Goal: Task Accomplishment & Management: Use online tool/utility

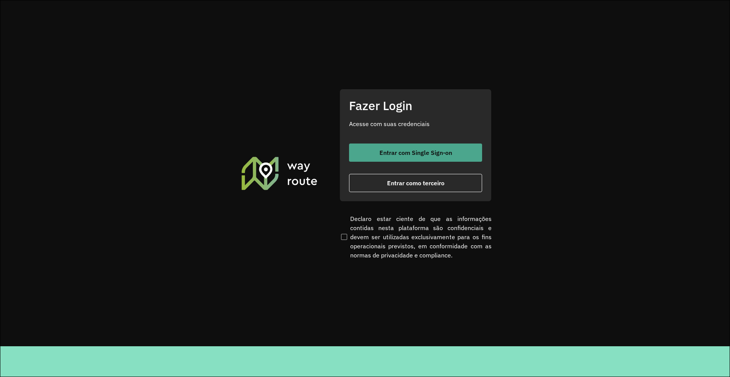
click at [402, 151] on span "Entrar com Single Sign-on" at bounding box center [415, 153] width 73 height 6
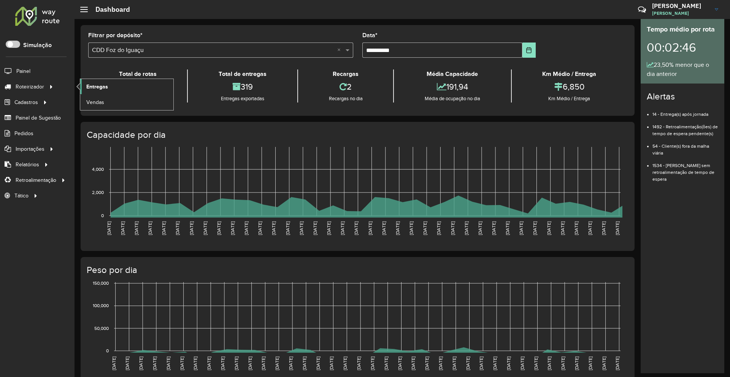
click at [106, 86] on span "Entregas" at bounding box center [97, 87] width 22 height 8
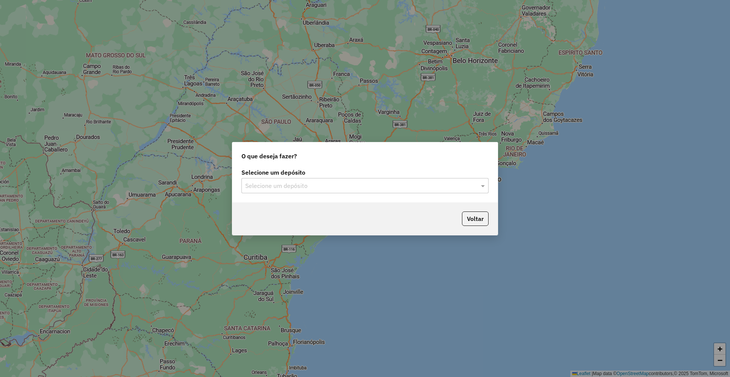
click at [266, 192] on div "Selecione um depósito Selecione um depósito" at bounding box center [364, 185] width 265 height 36
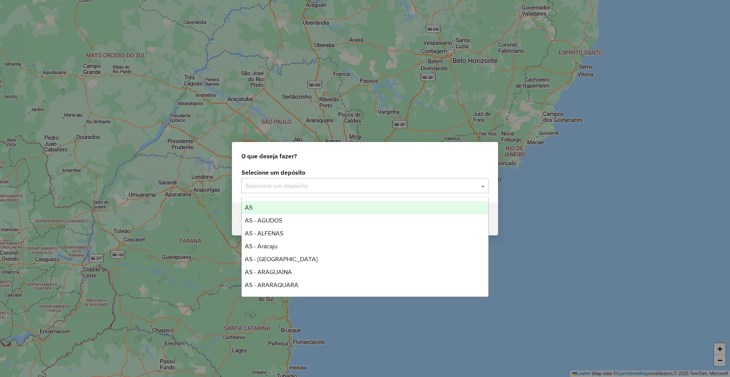
click at [271, 187] on input "text" at bounding box center [357, 186] width 224 height 9
type input "****"
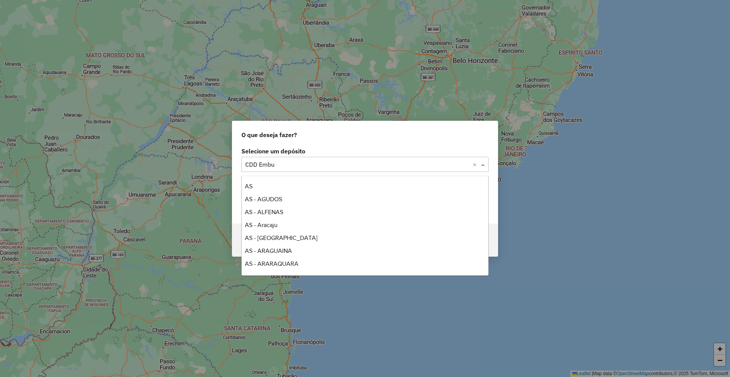
click at [302, 168] on input "text" at bounding box center [357, 164] width 224 height 9
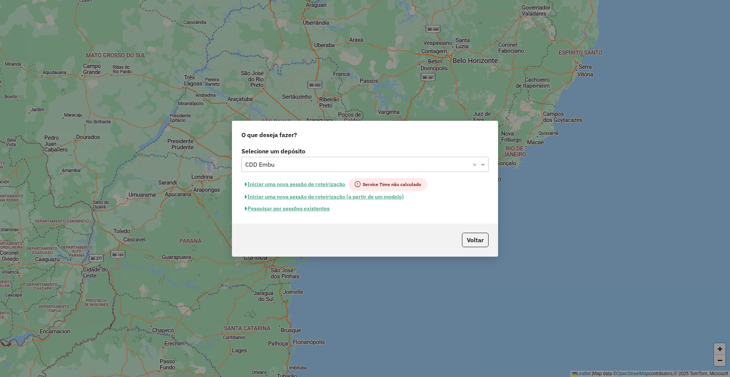
click at [290, 211] on button "Pesquisar por sessões existentes" at bounding box center [287, 209] width 92 height 12
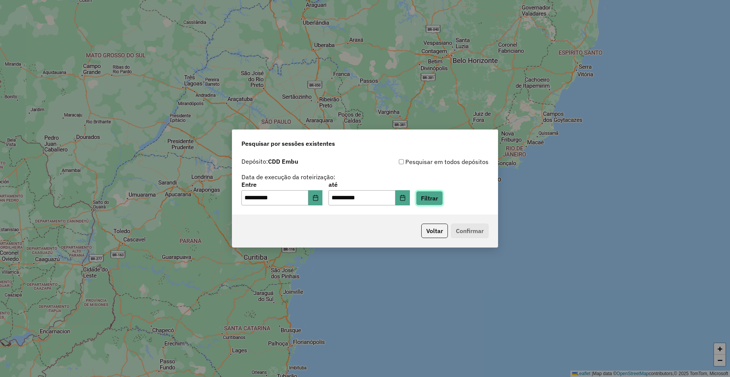
click at [442, 199] on button "Filtrar" at bounding box center [429, 198] width 27 height 14
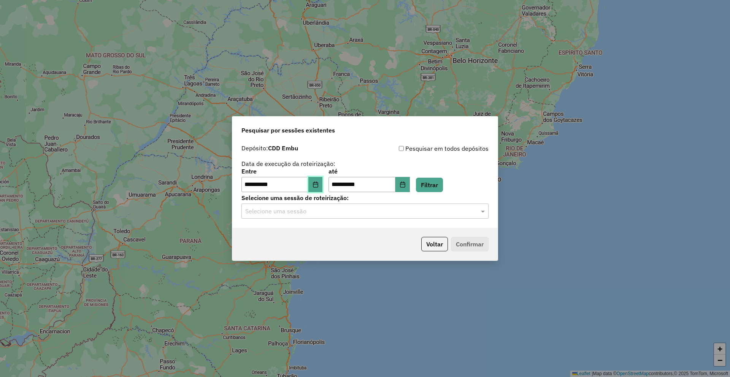
click at [318, 184] on icon "Choose Date" at bounding box center [315, 185] width 5 height 6
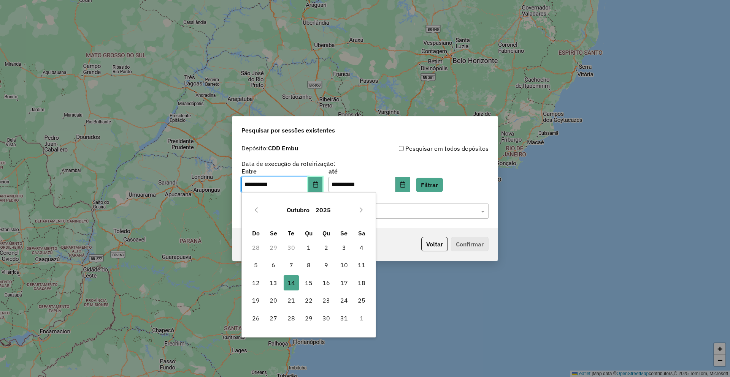
click at [319, 181] on button "Choose Date" at bounding box center [315, 184] width 14 height 15
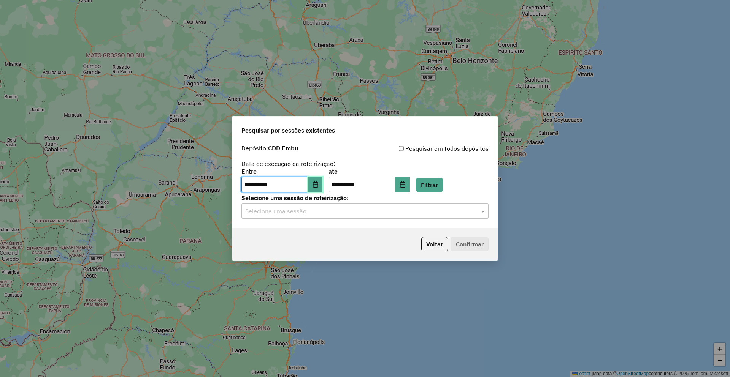
click at [322, 181] on button "Choose Date" at bounding box center [315, 184] width 14 height 15
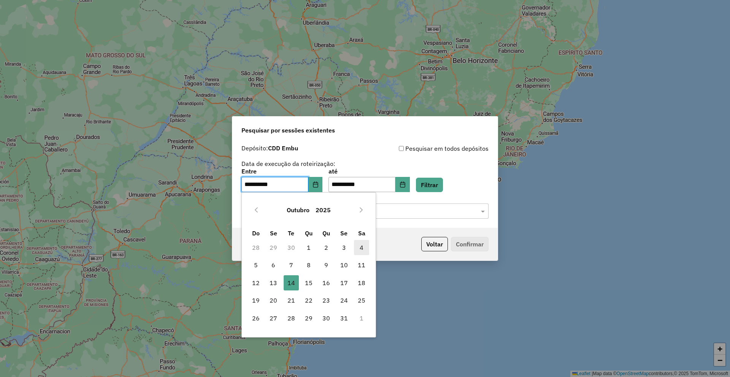
click at [360, 249] on span "4" at bounding box center [361, 247] width 15 height 15
type input "**********"
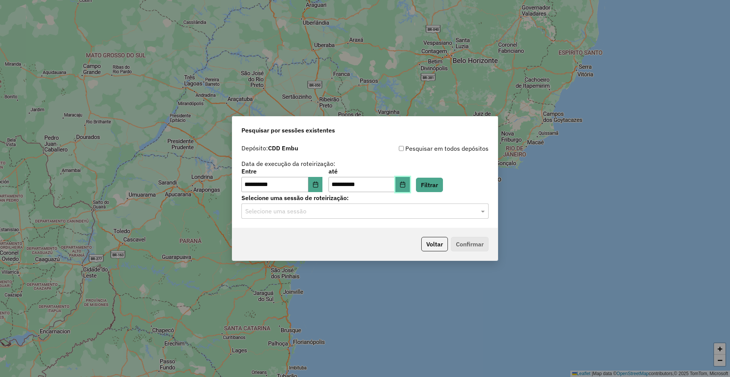
click at [410, 180] on button "Choose Date" at bounding box center [402, 184] width 14 height 15
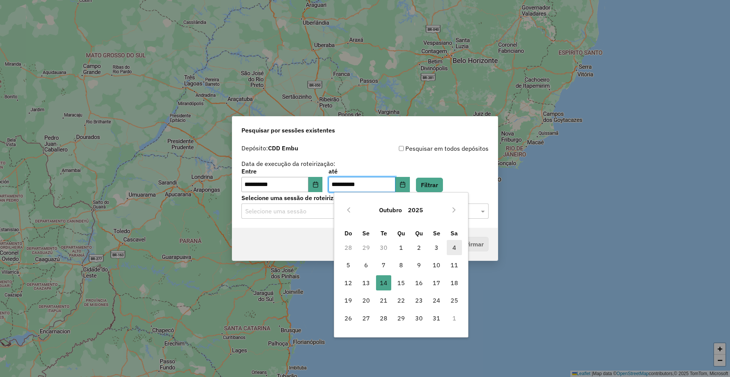
click at [452, 244] on span "4" at bounding box center [454, 247] width 15 height 15
type input "**********"
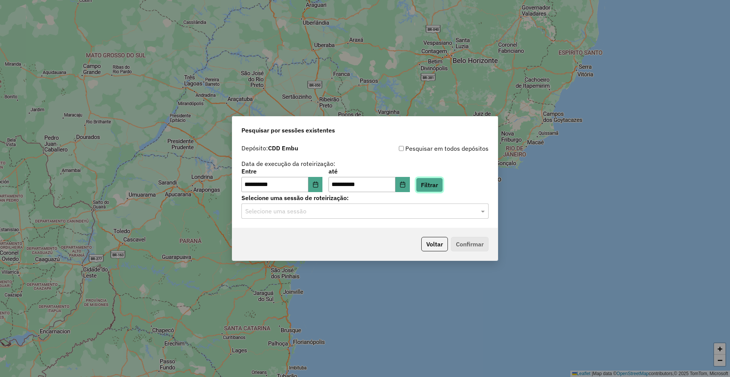
click at [441, 186] on button "Filtrar" at bounding box center [429, 185] width 27 height 14
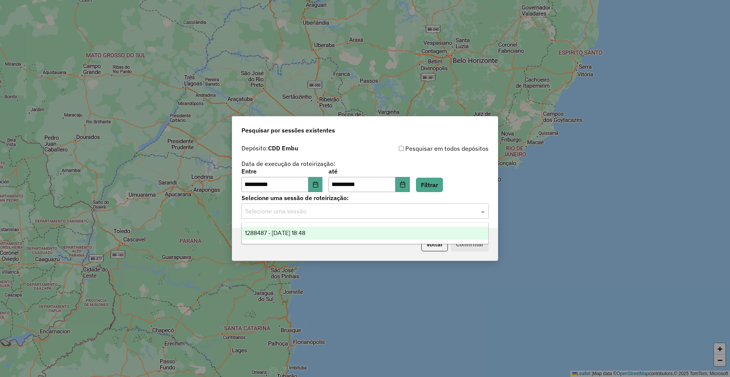
click at [326, 212] on input "text" at bounding box center [357, 211] width 224 height 9
click at [292, 239] on div "1288487 - 04/10/2025 18:48" at bounding box center [365, 233] width 246 height 13
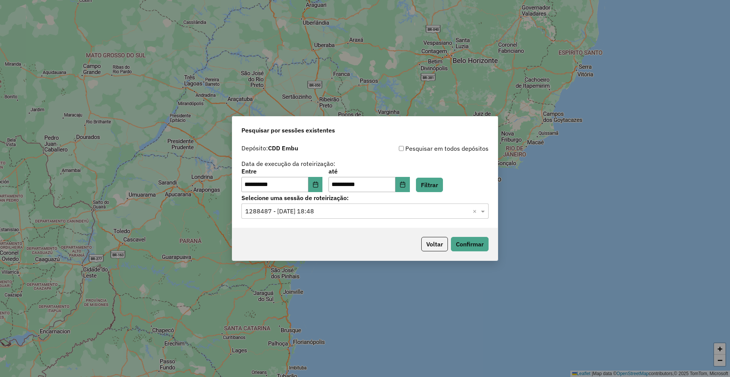
click at [488, 242] on div "Voltar Confirmar" at bounding box center [364, 244] width 265 height 33
click at [479, 241] on button "Confirmar" at bounding box center [470, 244] width 38 height 14
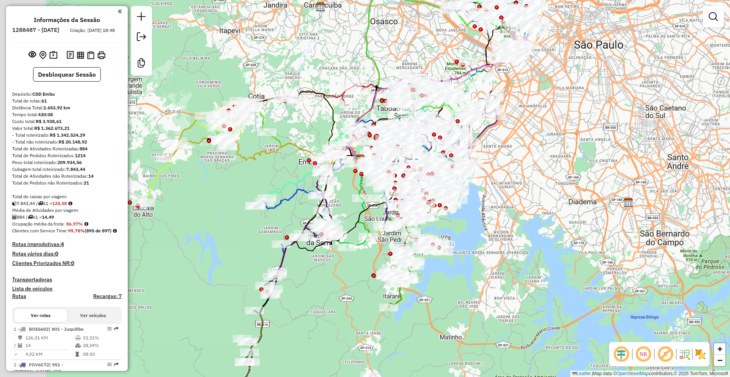
drag, startPoint x: 477, startPoint y: 192, endPoint x: 546, endPoint y: 198, distance: 69.0
click at [546, 198] on div "Janela de atendimento Grade de atendimento Capacidade Transportadoras Veículos …" at bounding box center [365, 188] width 730 height 377
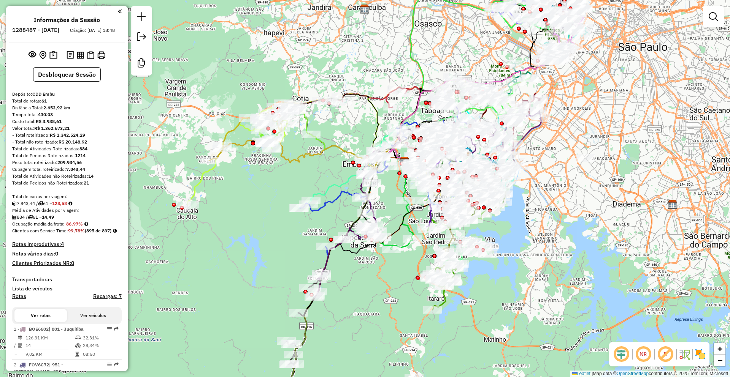
click at [615, 357] on em at bounding box center [621, 355] width 18 height 18
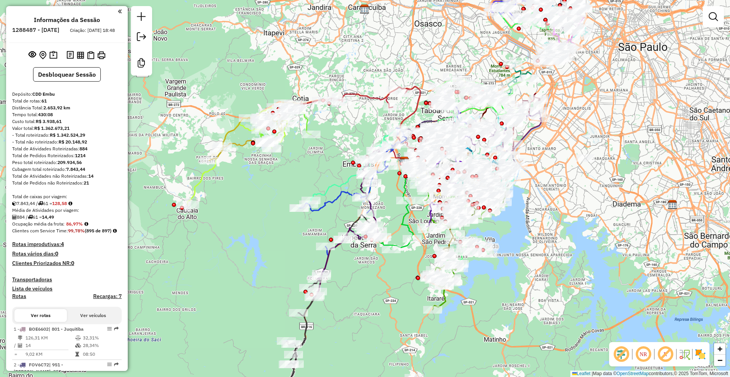
click at [662, 354] on em at bounding box center [665, 355] width 18 height 18
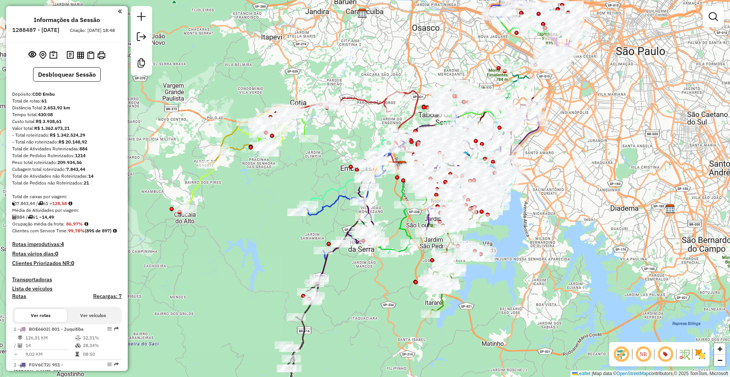
drag, startPoint x: 609, startPoint y: 230, endPoint x: 552, endPoint y: 321, distance: 107.3
click at [559, 325] on div "Janela de atendimento Grade de atendimento Capacidade Transportadoras Veículos …" at bounding box center [365, 188] width 730 height 377
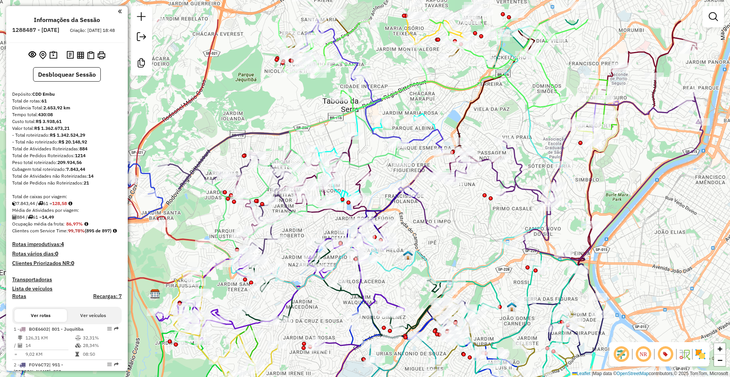
drag, startPoint x: 463, startPoint y: 194, endPoint x: 409, endPoint y: 262, distance: 86.1
click at [409, 262] on icon at bounding box center [396, 158] width 331 height 264
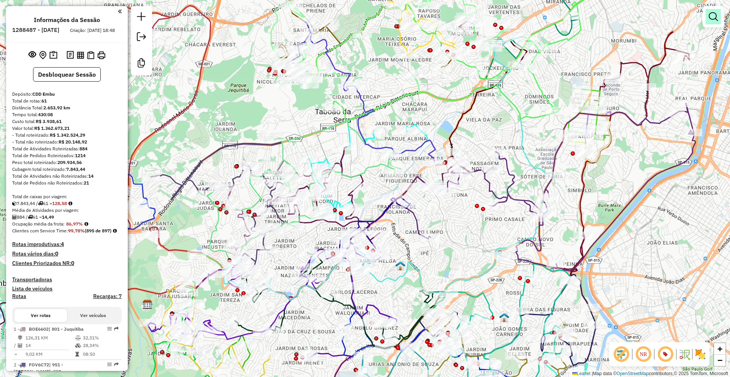
click at [711, 21] on em at bounding box center [713, 16] width 9 height 9
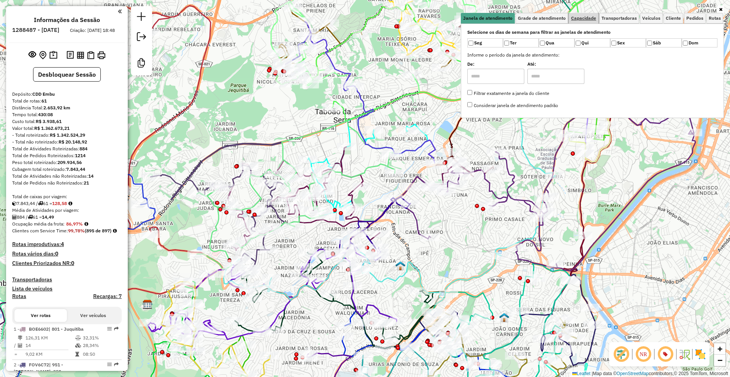
click at [589, 20] on span "Capacidade" at bounding box center [583, 18] width 25 height 5
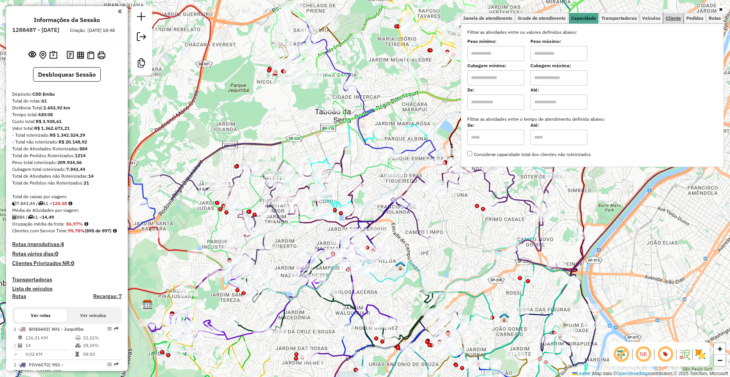
click at [674, 17] on span "Cliente" at bounding box center [673, 18] width 15 height 5
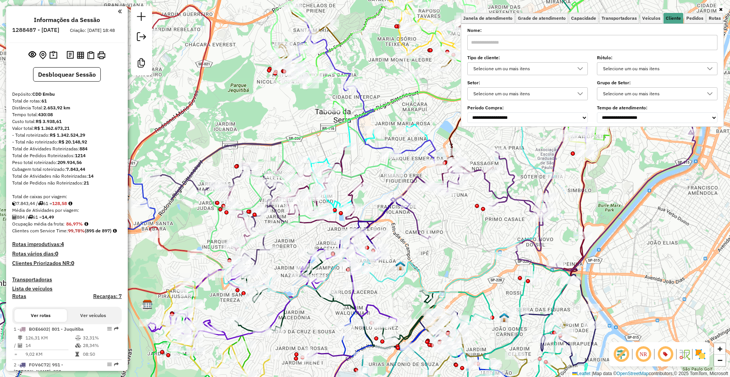
click at [507, 68] on div "Selecione um ou mais itens" at bounding box center [522, 69] width 102 height 12
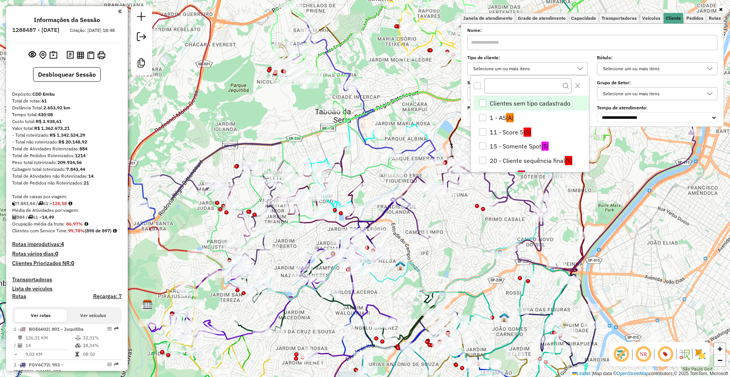
scroll to position [5, 26]
click at [516, 146] on li "15 - Somente Spot (S)" at bounding box center [531, 147] width 115 height 14
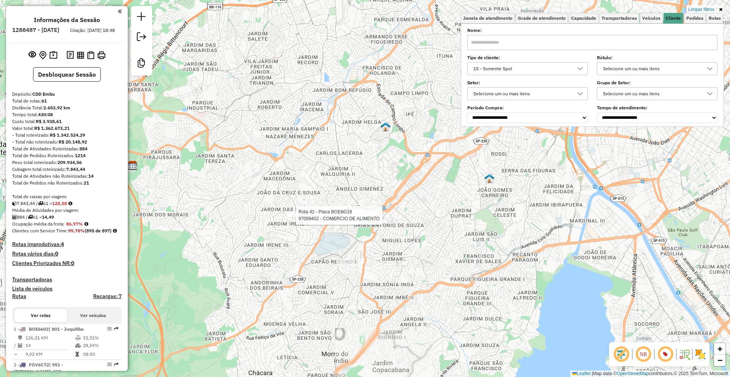
select select "**********"
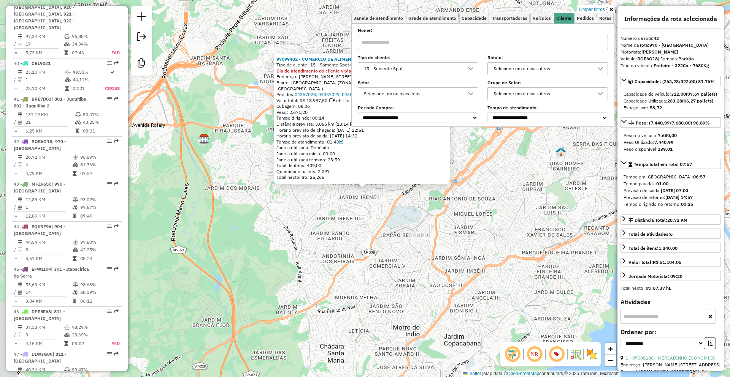
scroll to position [2071, 0]
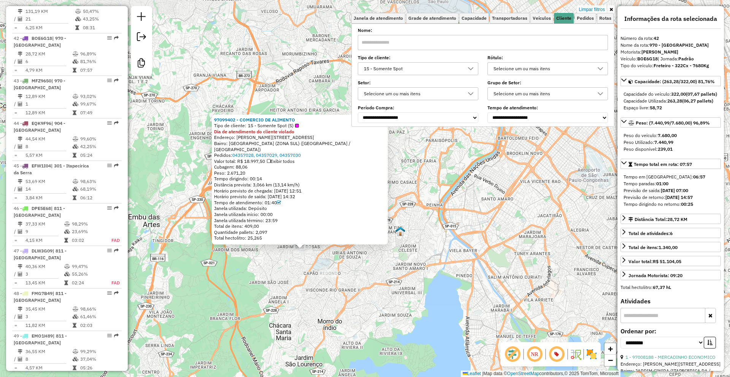
drag, startPoint x: 273, startPoint y: 244, endPoint x: 259, endPoint y: 271, distance: 29.4
click at [259, 271] on div "97099402 - COMERCIO DE ALIMENTO Tipo de cliente: 15 - Somente Spot (S) Dia de a…" at bounding box center [365, 188] width 730 height 377
click at [167, 192] on div "97099402 - COMERCIO DE ALIMENTO Tipo de cliente: 15 - Somente Spot (S) Dia de a…" at bounding box center [365, 188] width 730 height 377
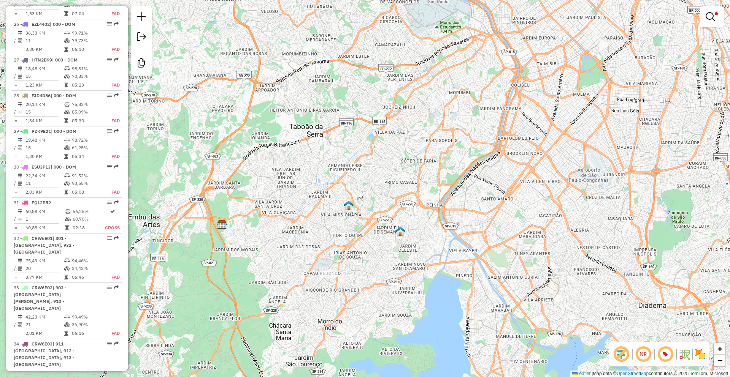
scroll to position [1235, 0]
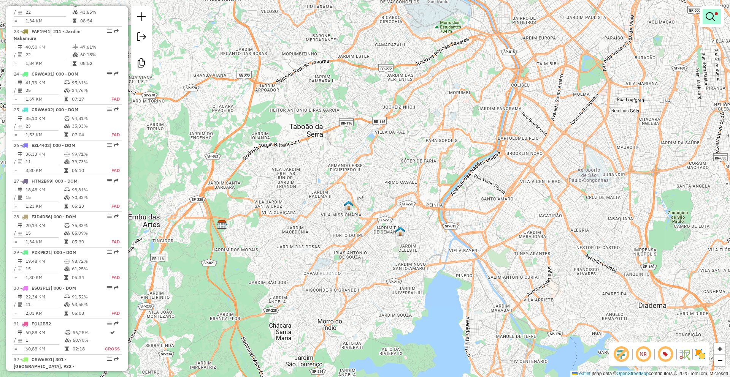
click at [704, 18] on link at bounding box center [712, 16] width 18 height 15
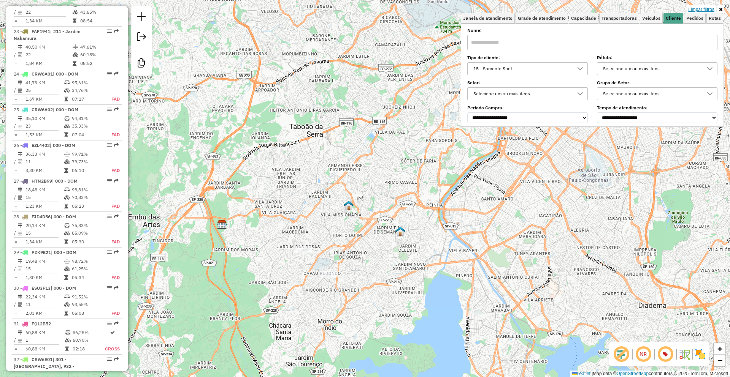
click at [705, 8] on link "Limpar filtros" at bounding box center [701, 9] width 29 height 8
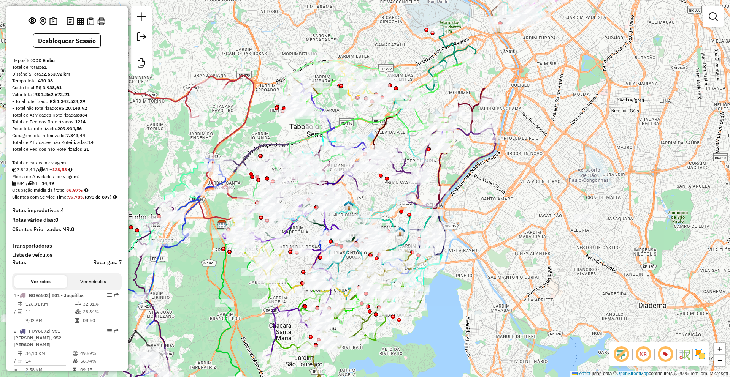
scroll to position [0, 0]
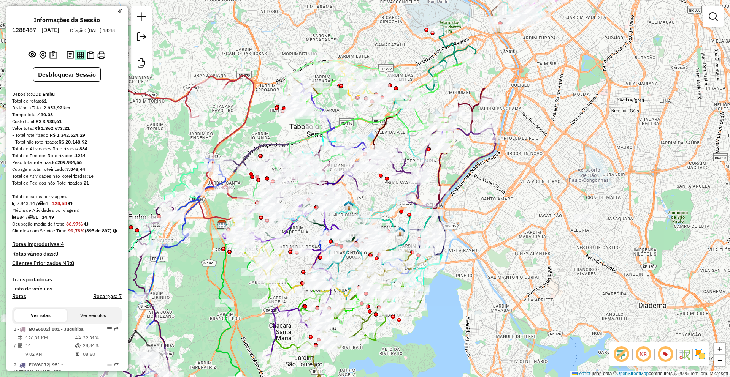
click at [81, 59] on img at bounding box center [80, 55] width 7 height 7
click at [138, 14] on em at bounding box center [141, 16] width 9 height 9
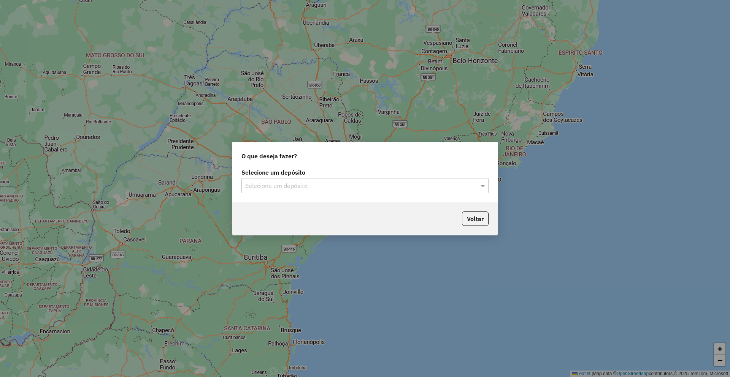
click at [274, 193] on div "Selecione um depósito Selecione um depósito" at bounding box center [364, 185] width 265 height 36
click at [275, 187] on input "text" at bounding box center [357, 186] width 224 height 9
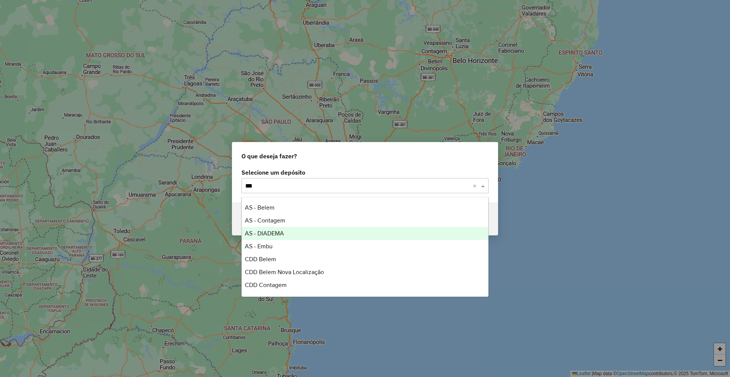
type input "****"
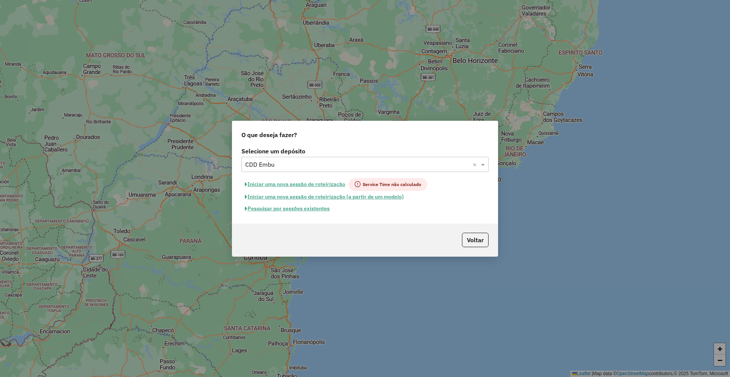
click at [263, 208] on button "Pesquisar por sessões existentes" at bounding box center [287, 209] width 92 height 12
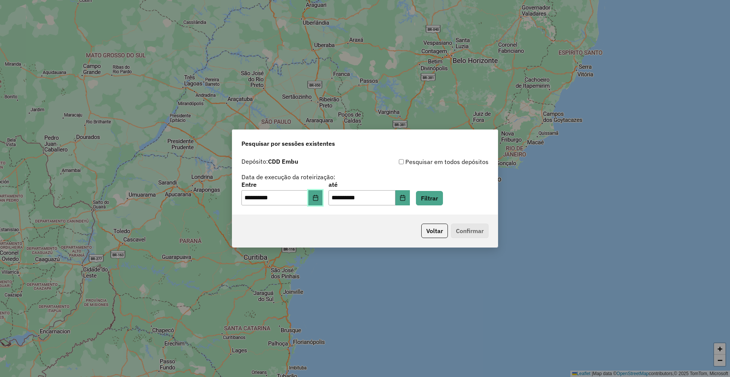
click at [319, 201] on button "Choose Date" at bounding box center [315, 197] width 14 height 15
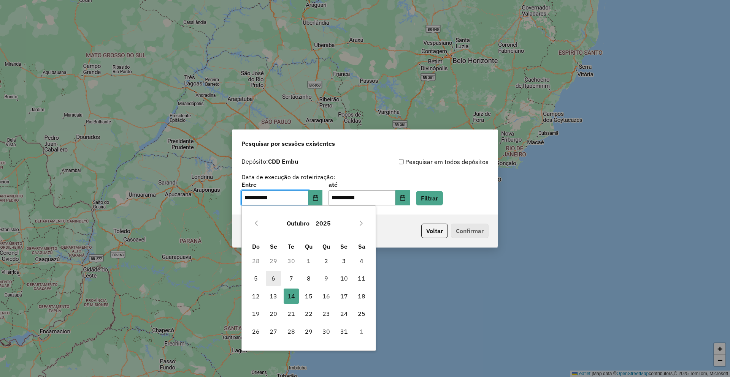
click at [276, 279] on span "6" at bounding box center [273, 278] width 15 height 15
type input "**********"
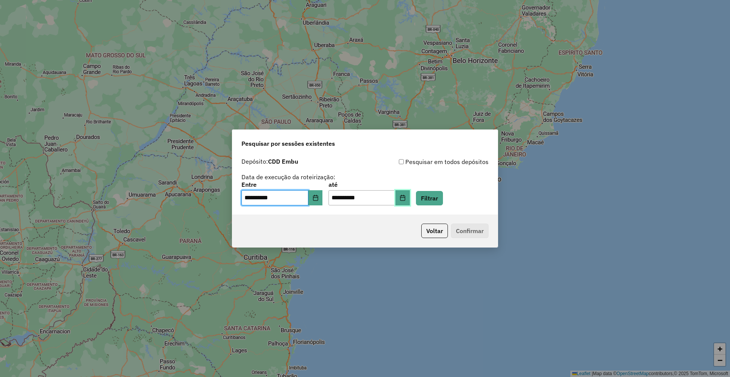
click at [405, 195] on icon "Choose Date" at bounding box center [402, 198] width 5 height 6
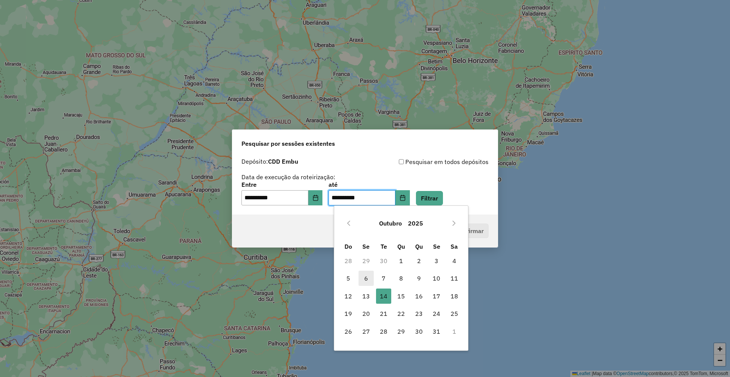
click at [365, 281] on span "6" at bounding box center [365, 278] width 15 height 15
type input "**********"
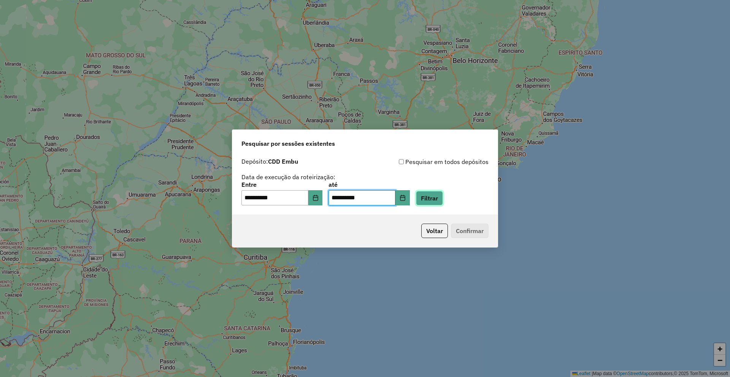
click at [437, 197] on button "Filtrar" at bounding box center [429, 198] width 27 height 14
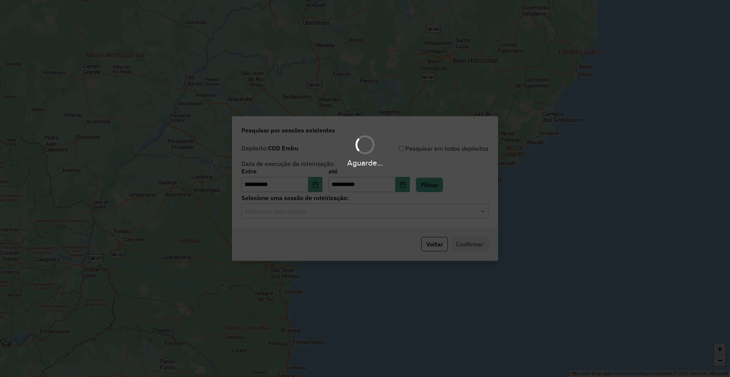
click at [316, 215] on input "text" at bounding box center [357, 211] width 224 height 9
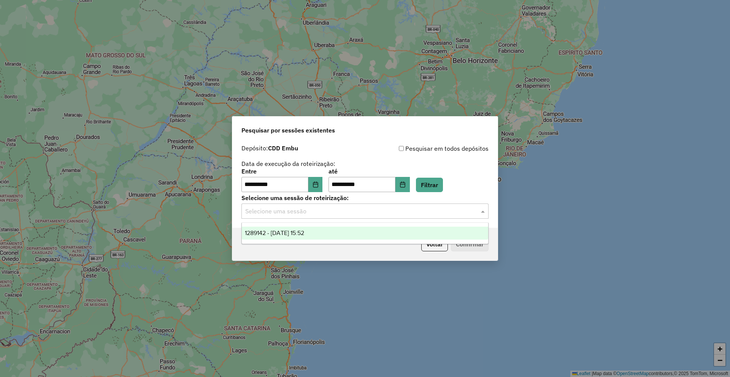
click at [304, 230] on span "1289142 - 06/10/2025 15:52" at bounding box center [274, 233] width 59 height 6
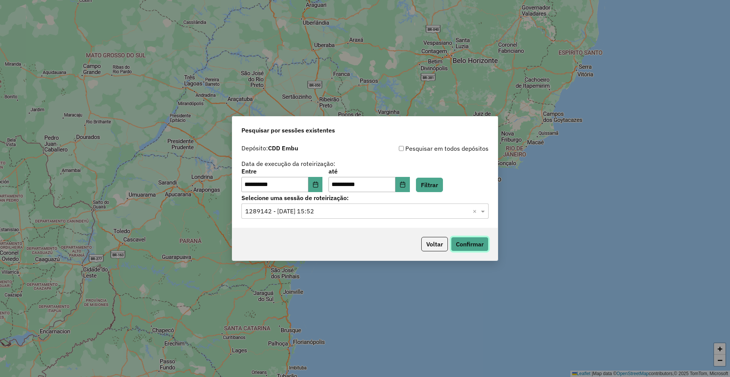
click at [471, 240] on button "Confirmar" at bounding box center [470, 244] width 38 height 14
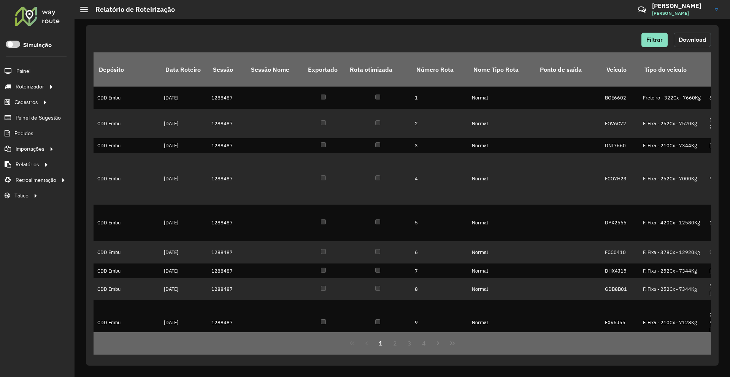
click at [690, 38] on span "Download" at bounding box center [692, 39] width 27 height 6
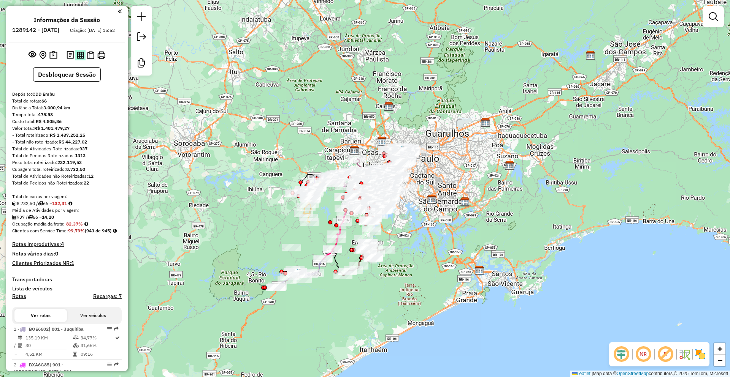
click at [78, 59] on img at bounding box center [80, 55] width 7 height 7
click at [718, 18] on link at bounding box center [713, 16] width 15 height 15
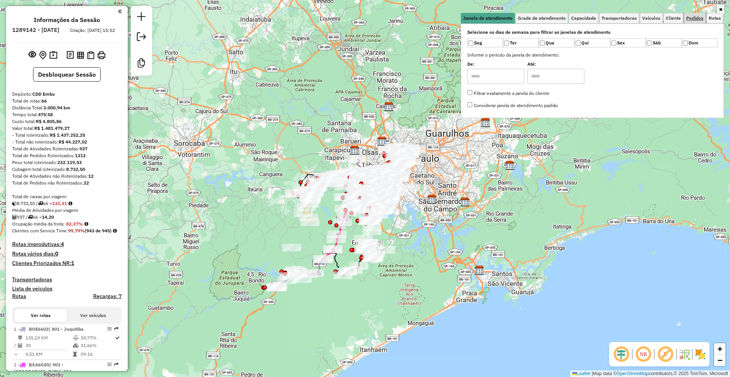
click at [693, 18] on span "Pedidos" at bounding box center [694, 18] width 17 height 5
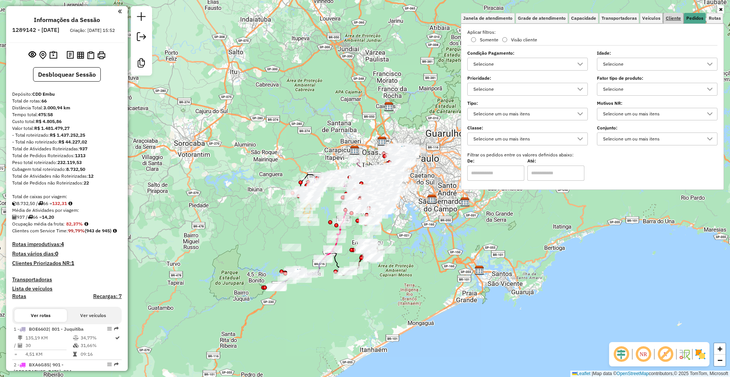
click at [682, 19] on link "Cliente" at bounding box center [673, 18] width 20 height 11
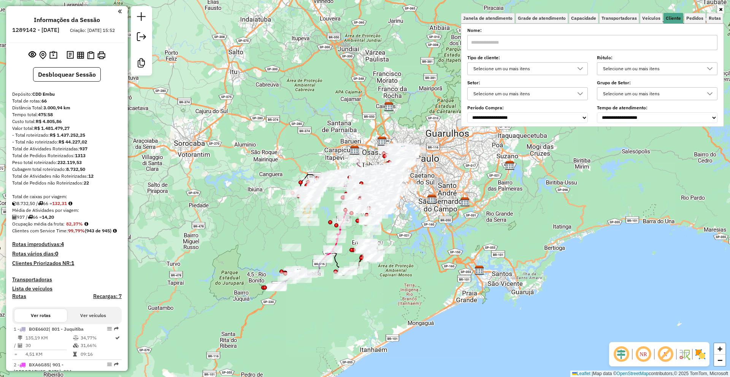
click at [513, 70] on div "Selecione um ou mais itens" at bounding box center [522, 69] width 102 height 12
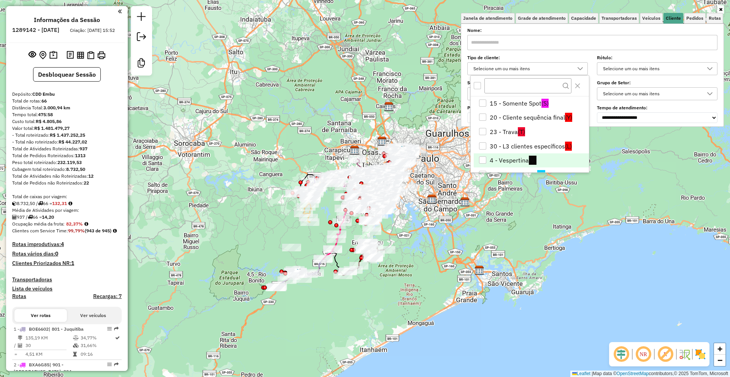
scroll to position [38, 0]
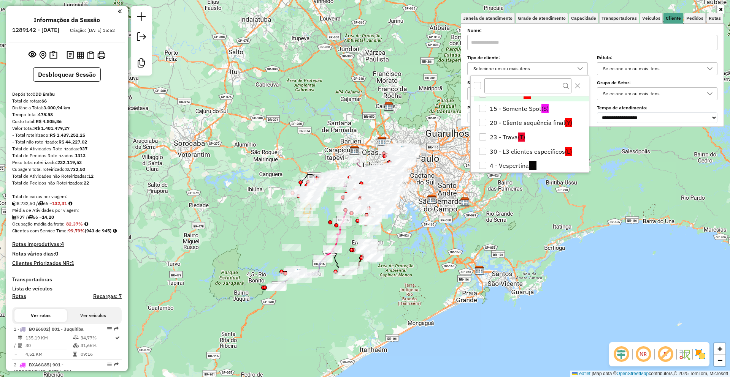
click at [524, 98] on li "11 - Score 5 (5)" at bounding box center [531, 94] width 115 height 14
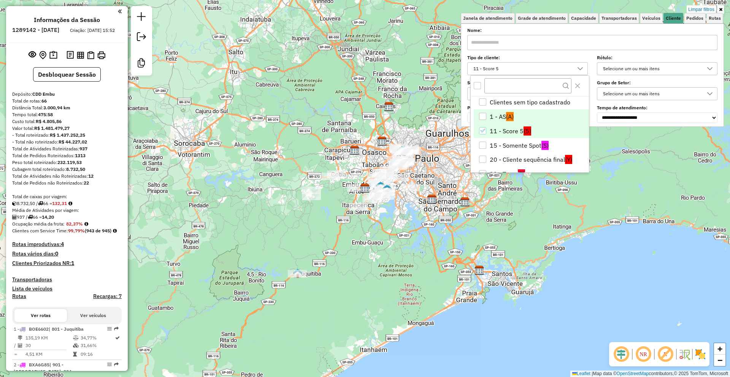
scroll to position [0, 0]
click at [524, 130] on span "(5)" at bounding box center [527, 132] width 8 height 9
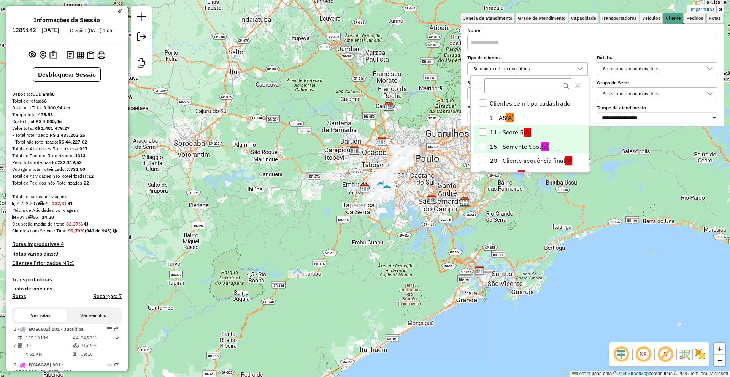
click at [525, 142] on li "15 - Somente Spot (S)" at bounding box center [531, 147] width 115 height 14
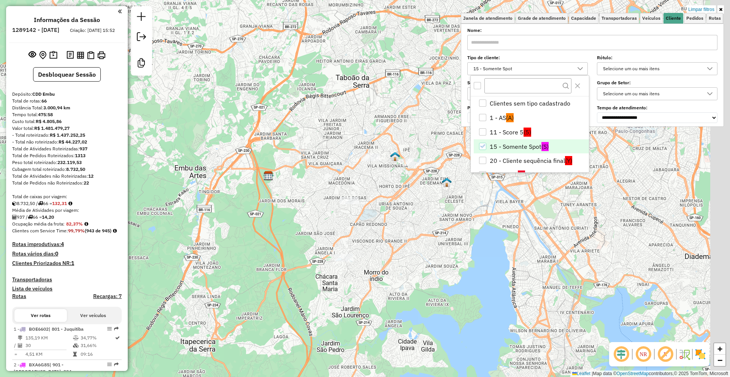
drag, startPoint x: 444, startPoint y: 187, endPoint x: 407, endPoint y: 203, distance: 40.5
click at [411, 202] on div "Limpar filtros Janela de atendimento Grade de atendimento Capacidade Transporta…" at bounding box center [365, 188] width 730 height 377
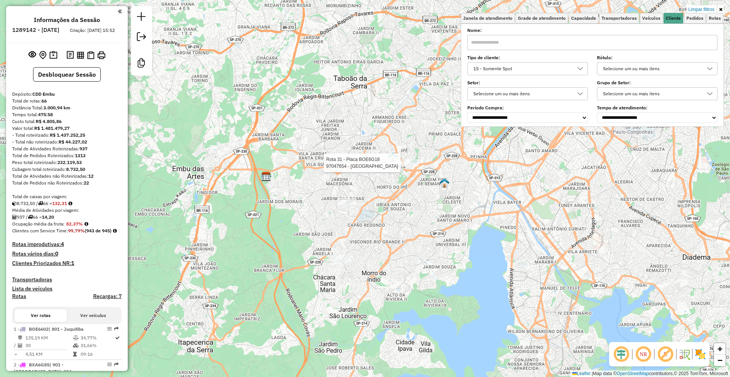
select select "**********"
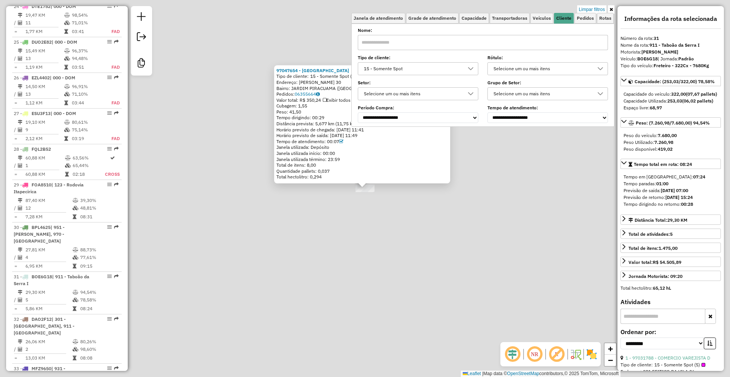
scroll to position [1548, 0]
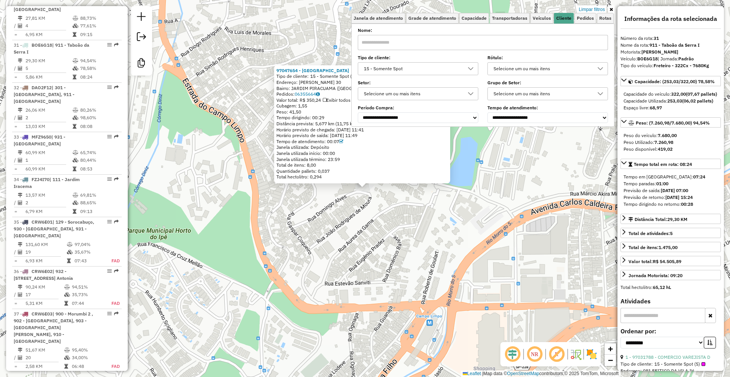
click at [422, 69] on div "15 - Somente Spot" at bounding box center [412, 69] width 102 height 12
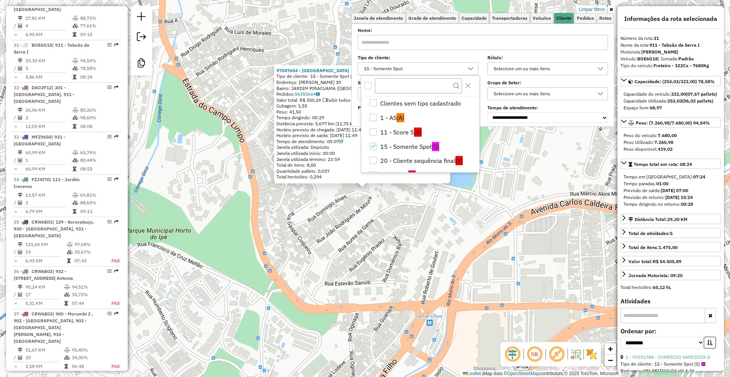
click at [251, 207] on div "97047654 - JOENEIA VIANA SANTOS Tipo de cliente: 15 - Somente Spot (S) Endereço…" at bounding box center [365, 188] width 730 height 377
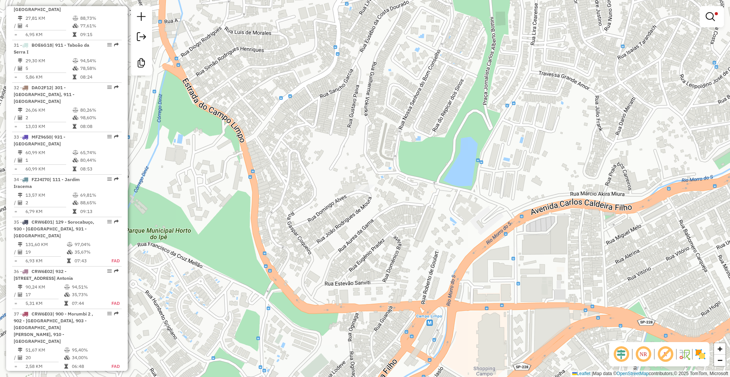
click at [150, 19] on div at bounding box center [141, 41] width 21 height 70
click at [146, 16] on link at bounding box center [141, 17] width 15 height 17
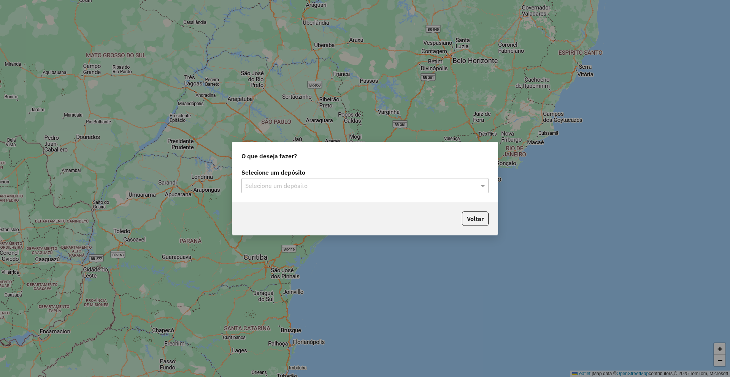
click at [278, 182] on input "text" at bounding box center [357, 186] width 224 height 9
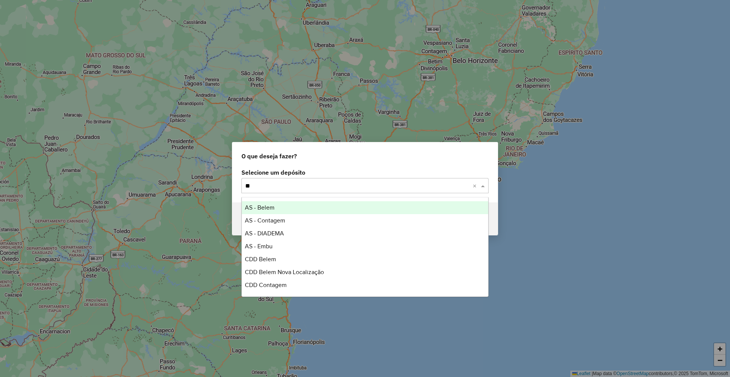
type input "*"
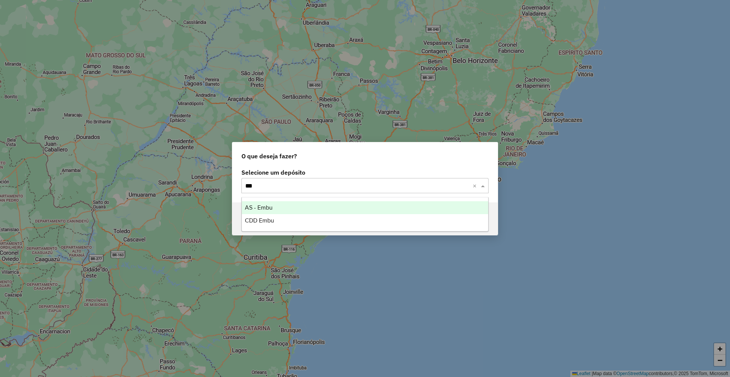
type input "****"
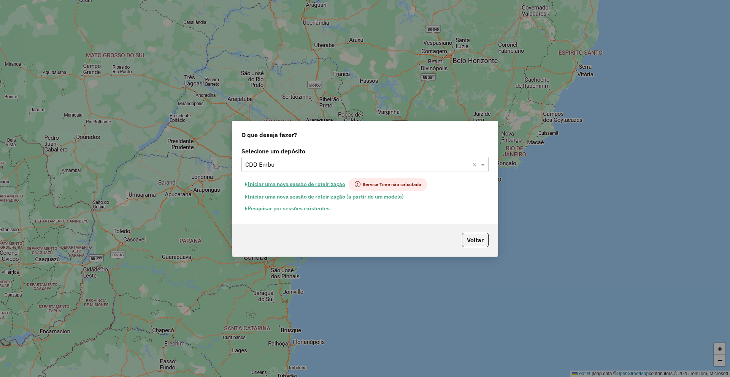
click at [285, 205] on button "Pesquisar por sessões existentes" at bounding box center [287, 209] width 92 height 12
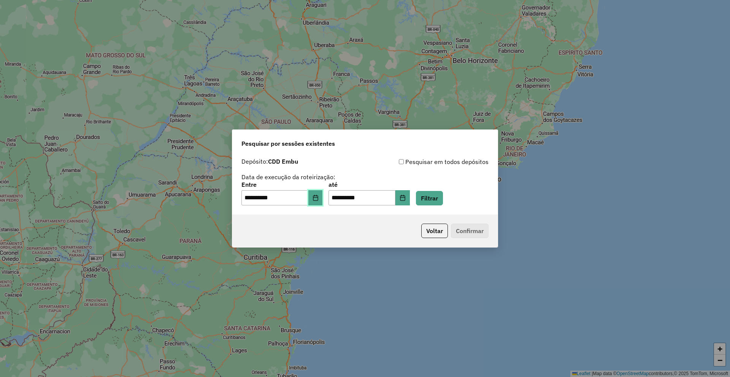
click at [323, 197] on button "Choose Date" at bounding box center [315, 197] width 14 height 15
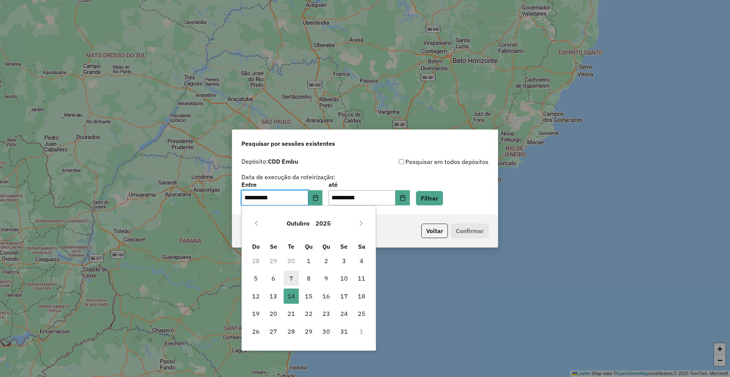
click at [286, 283] on span "7" at bounding box center [291, 278] width 15 height 15
type input "**********"
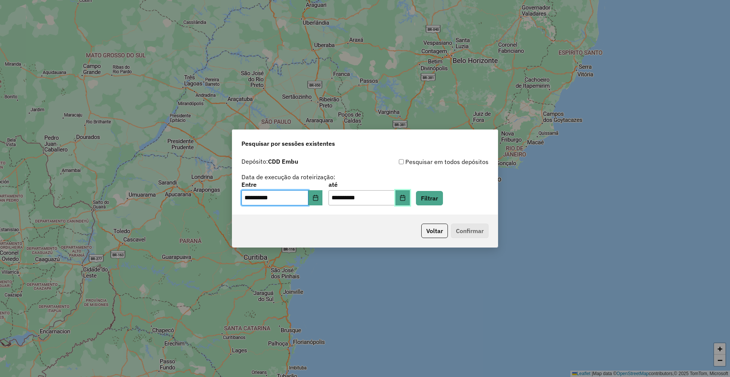
click at [409, 202] on button "Choose Date" at bounding box center [402, 197] width 14 height 15
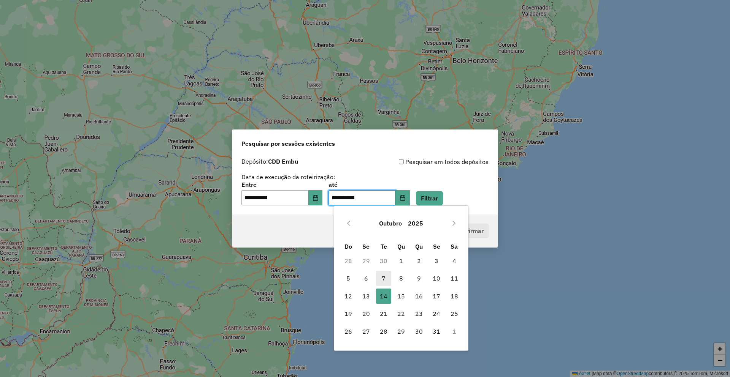
click at [384, 280] on span "7" at bounding box center [383, 278] width 15 height 15
type input "**********"
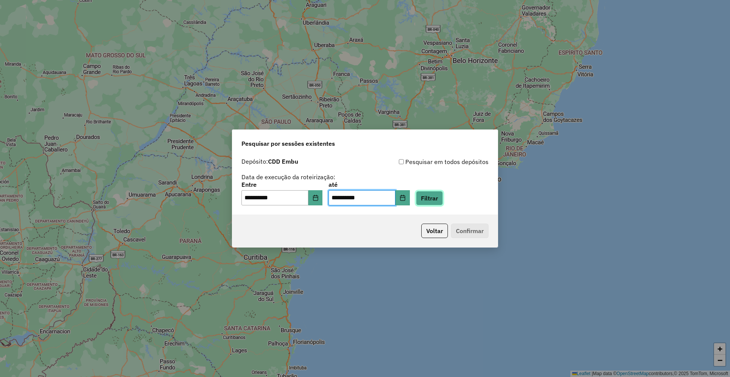
click at [443, 191] on button "Filtrar" at bounding box center [429, 198] width 27 height 14
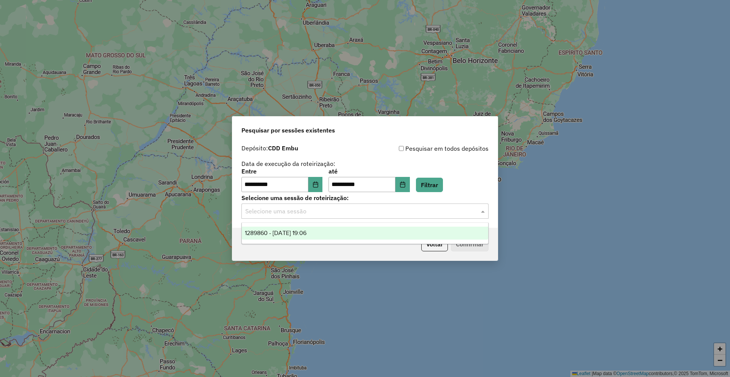
click at [322, 215] on input "text" at bounding box center [357, 211] width 224 height 9
click at [323, 231] on div "1289860 - 07/10/2025 19:06" at bounding box center [365, 233] width 246 height 13
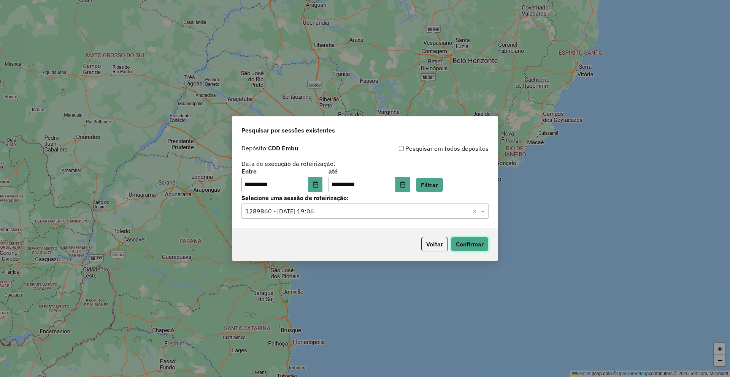
click at [466, 249] on button "Confirmar" at bounding box center [470, 244] width 38 height 14
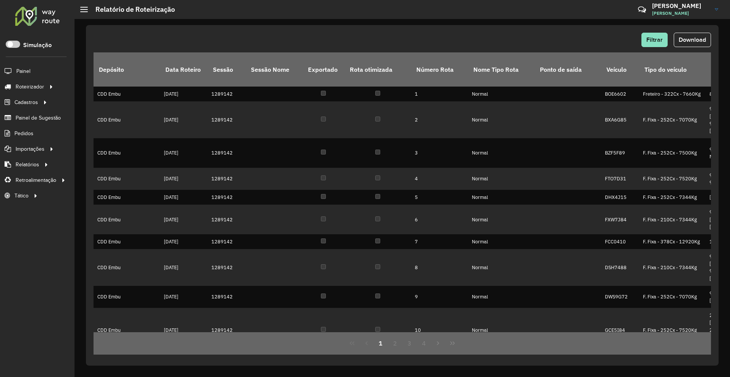
click at [712, 32] on div "Filtrar Download Depósito Data Roteiro Sessão Sessão Nome Exportado Rota otimiz…" at bounding box center [402, 195] width 633 height 341
click at [703, 36] on span "Download" at bounding box center [692, 39] width 27 height 6
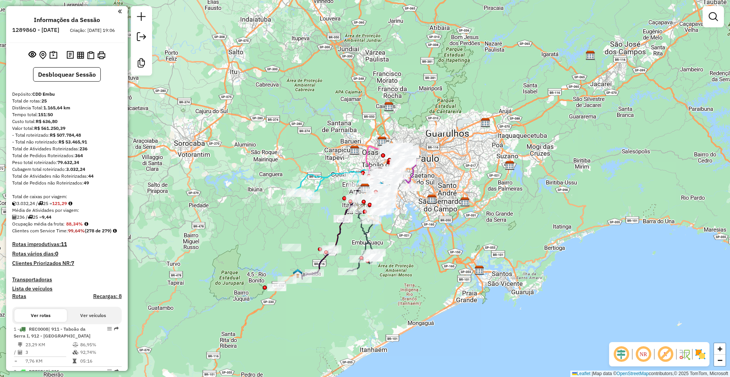
drag, startPoint x: 420, startPoint y: 181, endPoint x: 400, endPoint y: 186, distance: 20.8
click at [400, 186] on div "Janela de atendimento Grade de atendimento Capacidade Transportadoras Veículos …" at bounding box center [365, 188] width 730 height 377
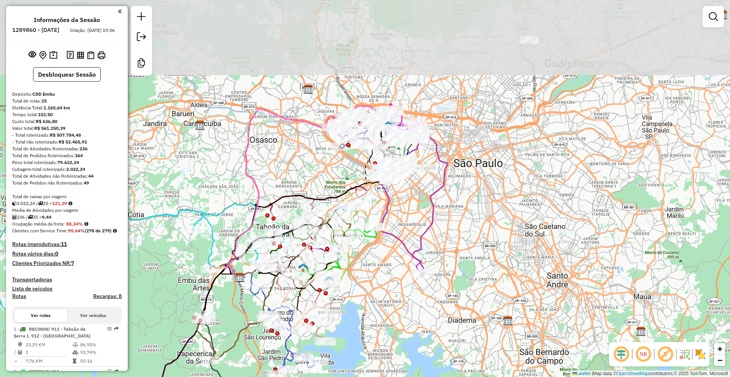
drag, startPoint x: 408, startPoint y: 169, endPoint x: 398, endPoint y: 271, distance: 102.7
click at [398, 271] on div "Janela de atendimento Grade de atendimento Capacidade Transportadoras Veículos …" at bounding box center [365, 188] width 730 height 377
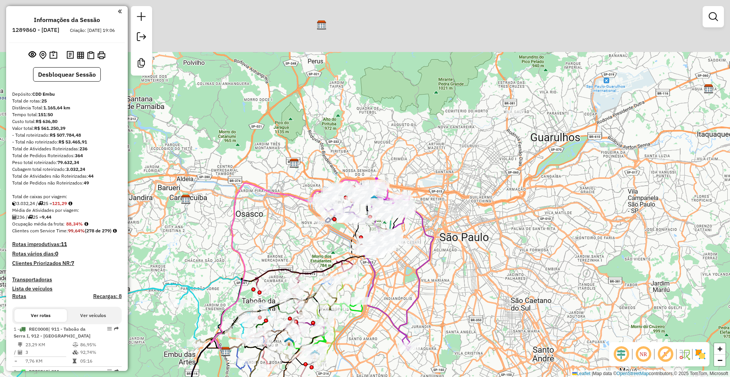
drag, startPoint x: 441, startPoint y: 163, endPoint x: 425, endPoint y: 235, distance: 73.3
click at [427, 233] on icon at bounding box center [403, 274] width 59 height 149
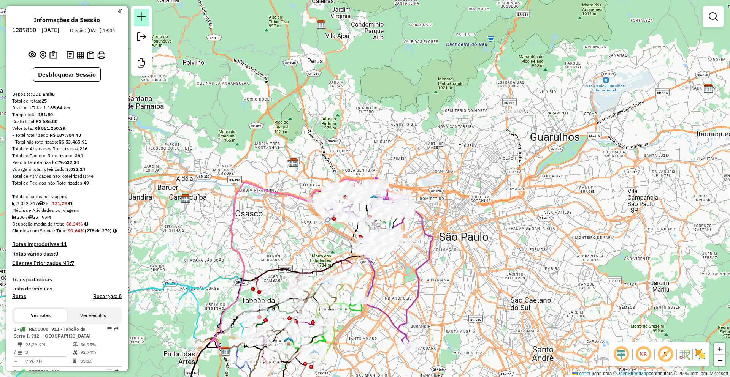
click at [140, 18] on em at bounding box center [141, 16] width 9 height 9
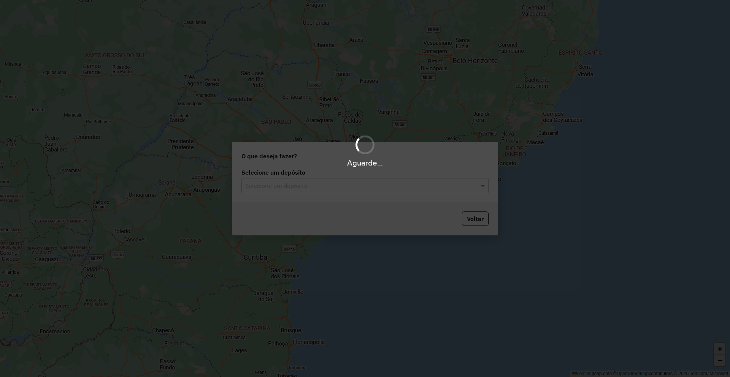
click at [296, 187] on hb-app "Aguarde... Pop-up bloqueado! Seu navegador bloqueou automáticamente a abertura …" at bounding box center [365, 188] width 730 height 377
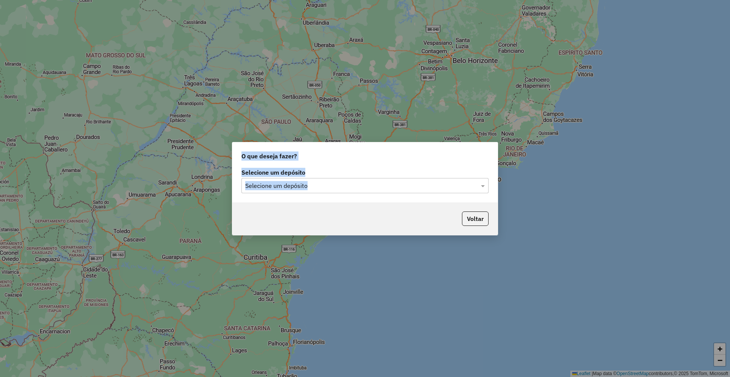
click at [295, 186] on input "text" at bounding box center [357, 186] width 224 height 9
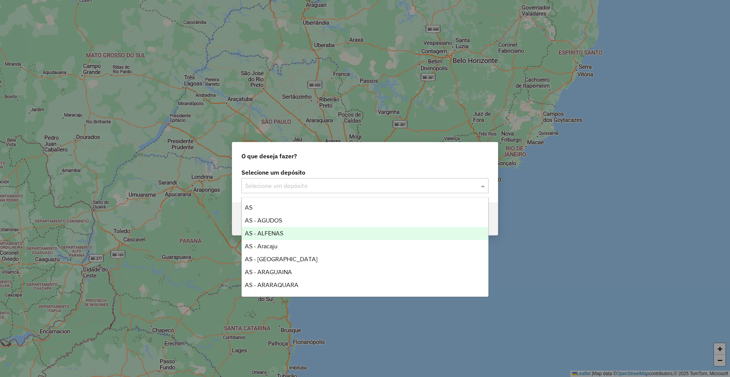
type input "*"
type input "****"
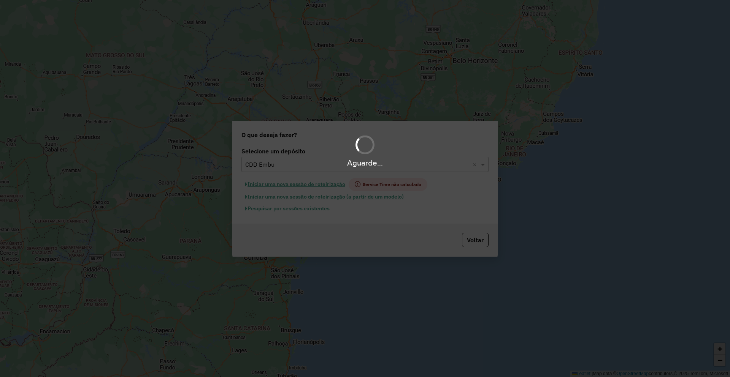
click at [290, 209] on button "Pesquisar por sessões existentes" at bounding box center [287, 209] width 92 height 12
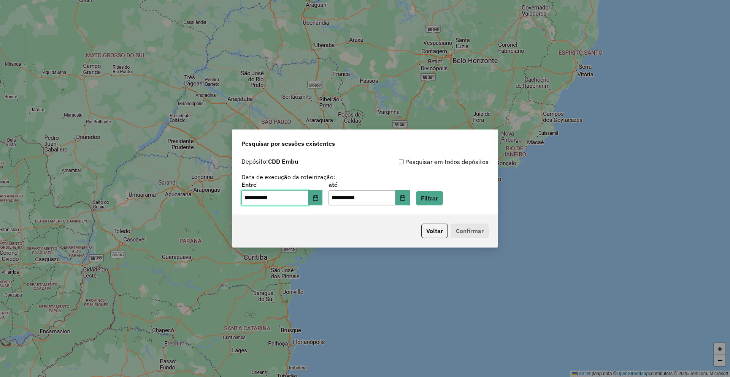
click at [308, 198] on input "**********" at bounding box center [274, 197] width 67 height 15
click at [323, 196] on button "Choose Date" at bounding box center [315, 197] width 14 height 15
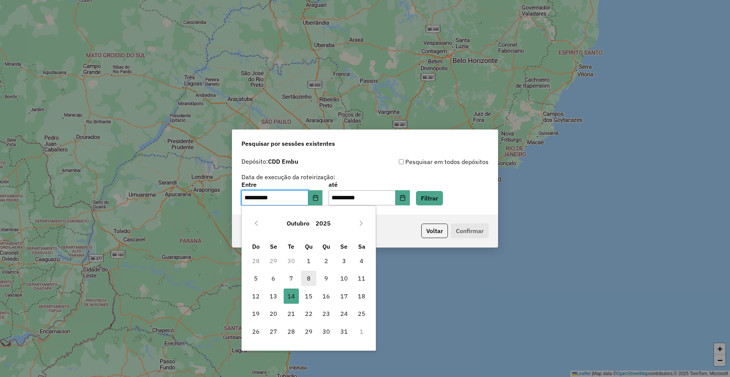
click at [314, 280] on span "8" at bounding box center [308, 278] width 15 height 15
type input "**********"
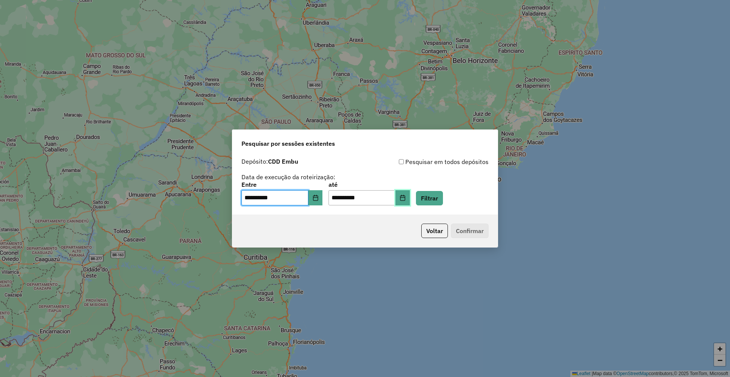
click at [410, 201] on button "Choose Date" at bounding box center [402, 197] width 14 height 15
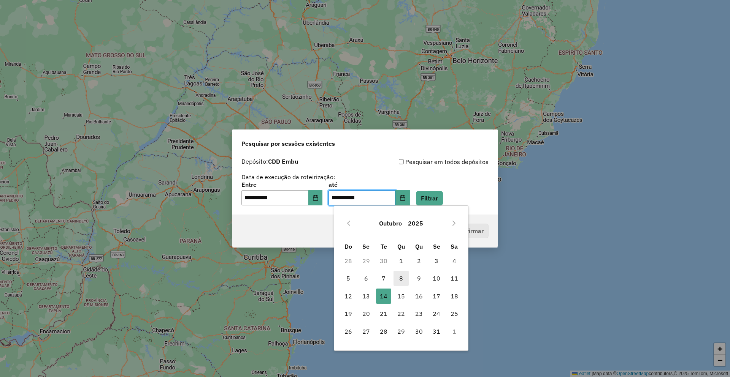
click at [398, 279] on span "8" at bounding box center [400, 278] width 15 height 15
type input "**********"
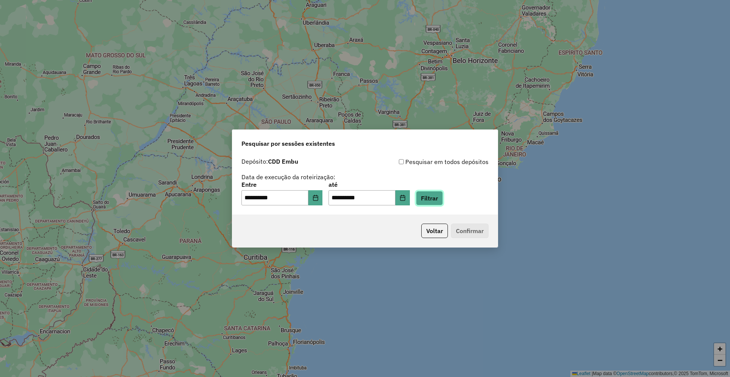
click at [443, 194] on button "Filtrar" at bounding box center [429, 198] width 27 height 14
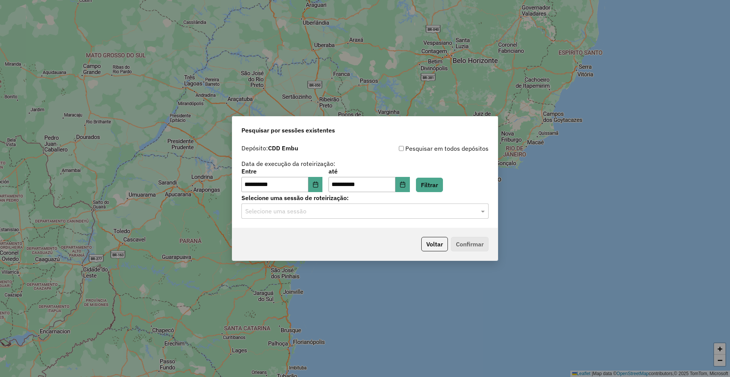
click at [265, 210] on input "text" at bounding box center [357, 211] width 224 height 9
click at [292, 231] on span "1290640 - 08/10/2025 19:31" at bounding box center [275, 233] width 60 height 6
click at [467, 243] on button "Confirmar" at bounding box center [470, 244] width 38 height 14
